Goal: Task Accomplishment & Management: Manage account settings

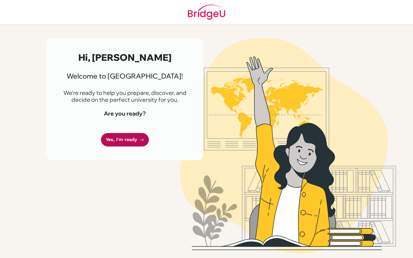
click at [132, 143] on link "Yes, I'm ready" at bounding box center [125, 139] width 48 height 13
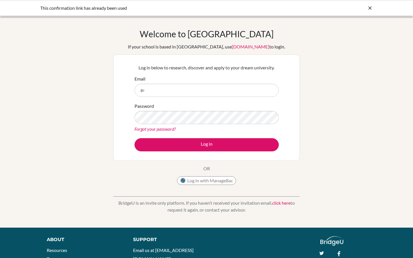
type input "[PERSON_NAME][EMAIL_ADDRESS][PERSON_NAME][DOMAIN_NAME]"
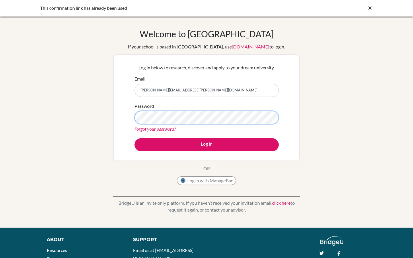
click at [134, 138] on button "Log in" at bounding box center [206, 144] width 144 height 13
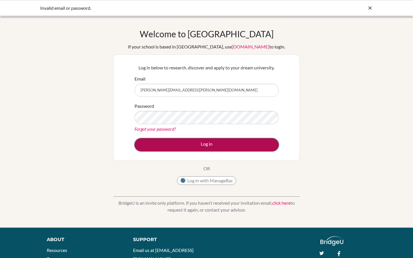
click at [194, 147] on button "Log in" at bounding box center [206, 144] width 144 height 13
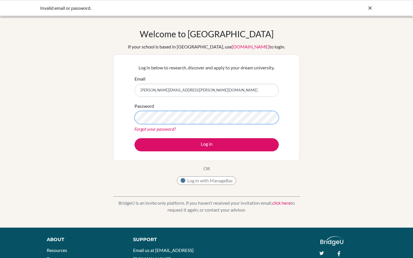
click at [134, 138] on button "Log in" at bounding box center [206, 144] width 144 height 13
type input "[EMAIL_ADDRESS][PERSON_NAME][PERSON_NAME][DOMAIN_NAME]"
click at [134, 138] on button "Log in" at bounding box center [206, 144] width 144 height 13
click at [158, 128] on link "Forgot your password?" at bounding box center [154, 128] width 41 height 5
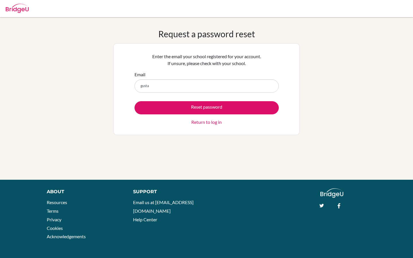
type input "[PERSON_NAME][EMAIL_ADDRESS][PERSON_NAME][DOMAIN_NAME]"
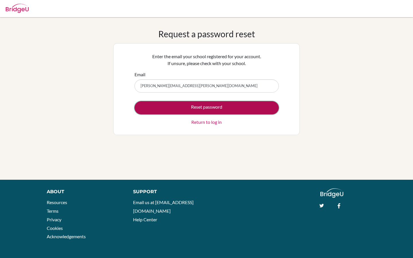
click at [180, 110] on button "Reset password" at bounding box center [206, 107] width 144 height 13
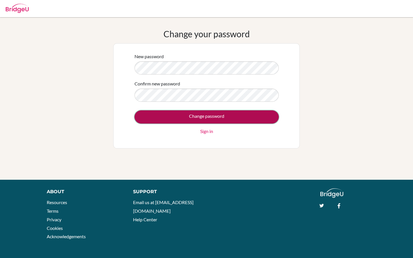
click at [175, 118] on input "Change password" at bounding box center [206, 116] width 144 height 13
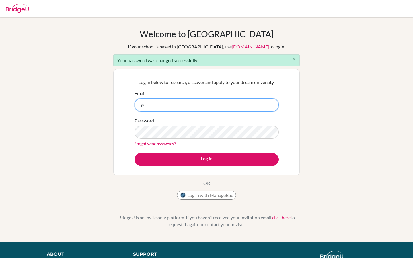
type input "[PERSON_NAME][EMAIL_ADDRESS][PERSON_NAME][DOMAIN_NAME]"
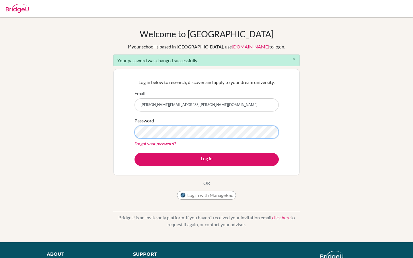
click at [134, 153] on button "Log in" at bounding box center [206, 159] width 144 height 13
